Goal: Find specific fact: Find specific fact

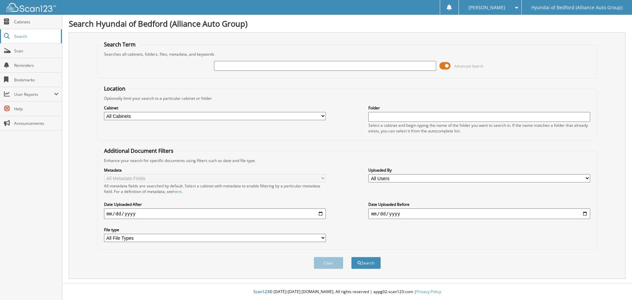
click at [20, 38] on span "Search" at bounding box center [35, 37] width 43 height 6
click at [245, 69] on input "text" at bounding box center [325, 66] width 222 height 10
type input "147705"
click at [351, 257] on button "Search" at bounding box center [366, 263] width 30 height 12
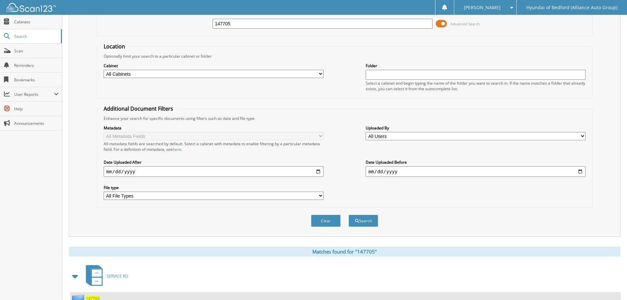
scroll to position [94, 0]
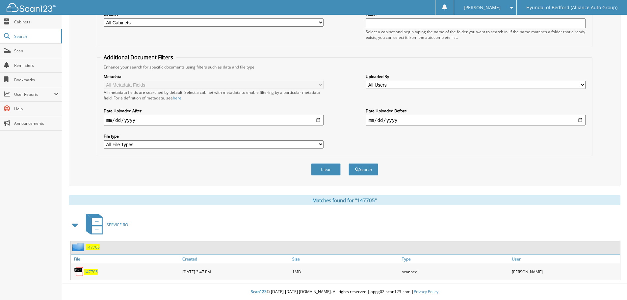
click at [90, 273] on span "147705" at bounding box center [91, 272] width 14 height 6
